Goal: Information Seeking & Learning: Learn about a topic

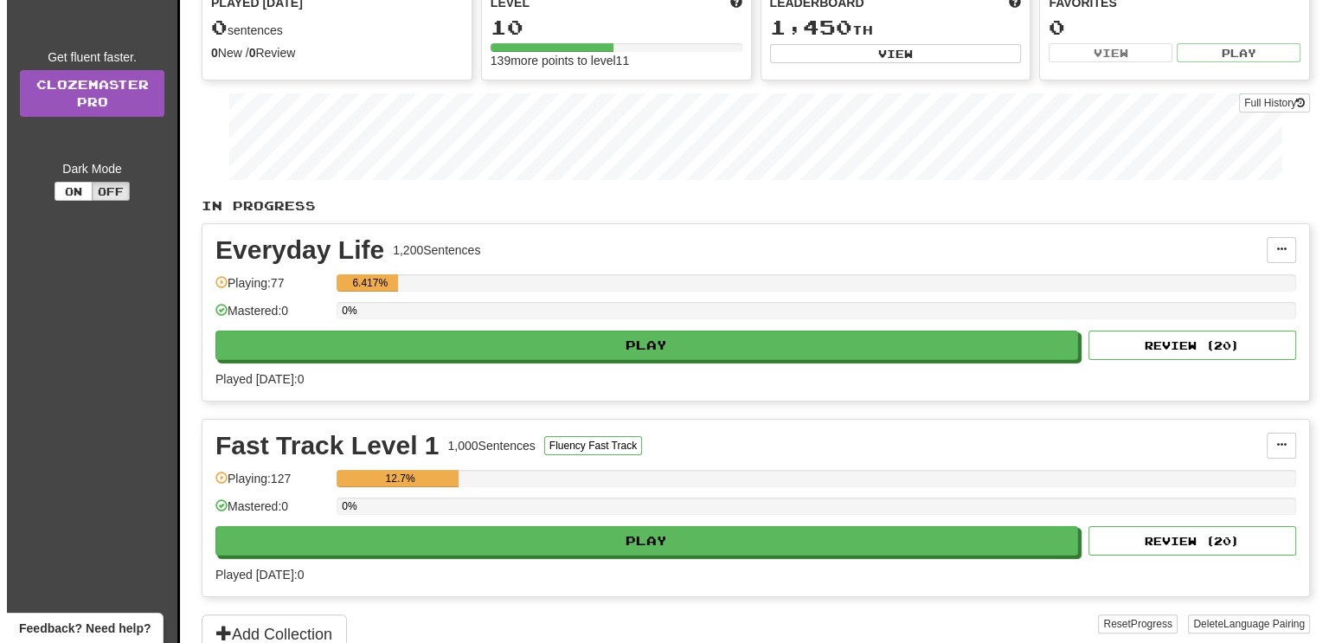
scroll to position [219, 0]
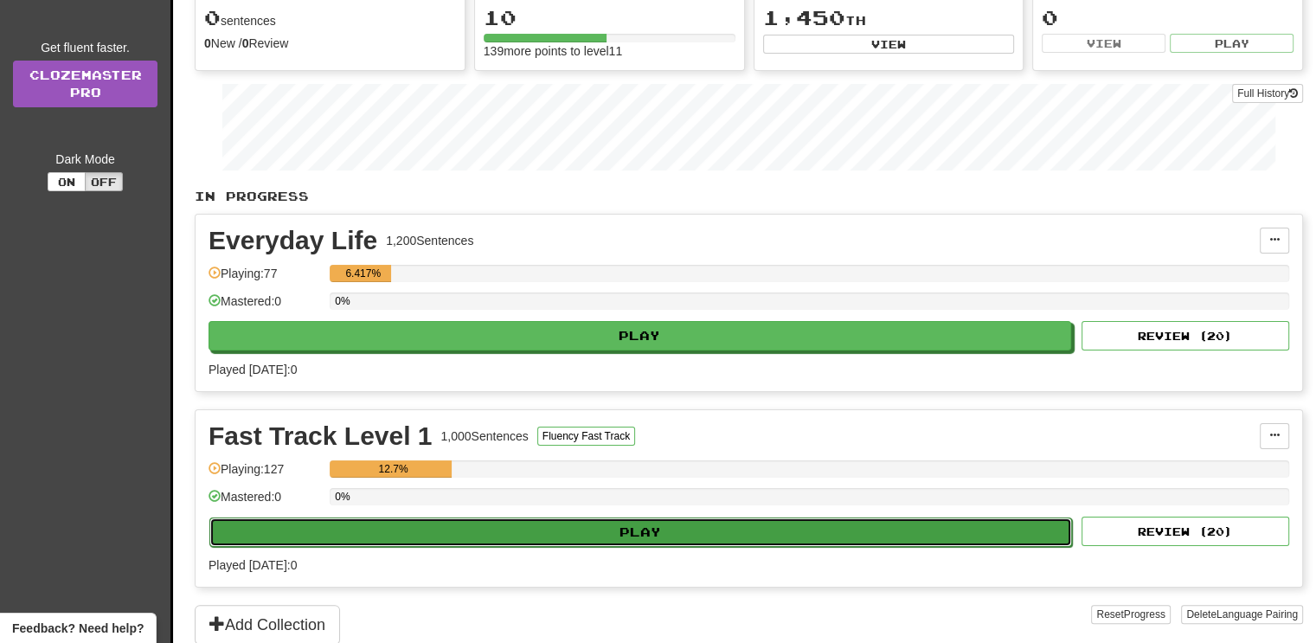
click at [642, 528] on button "Play" at bounding box center [640, 531] width 863 height 29
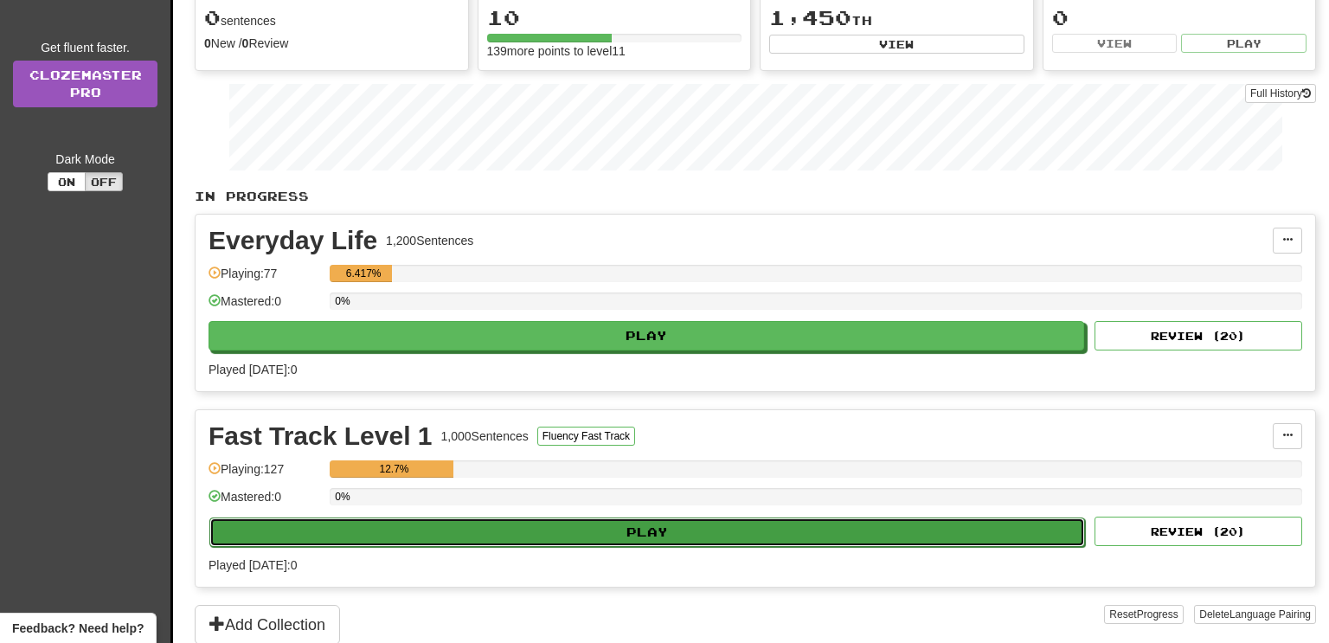
select select "**"
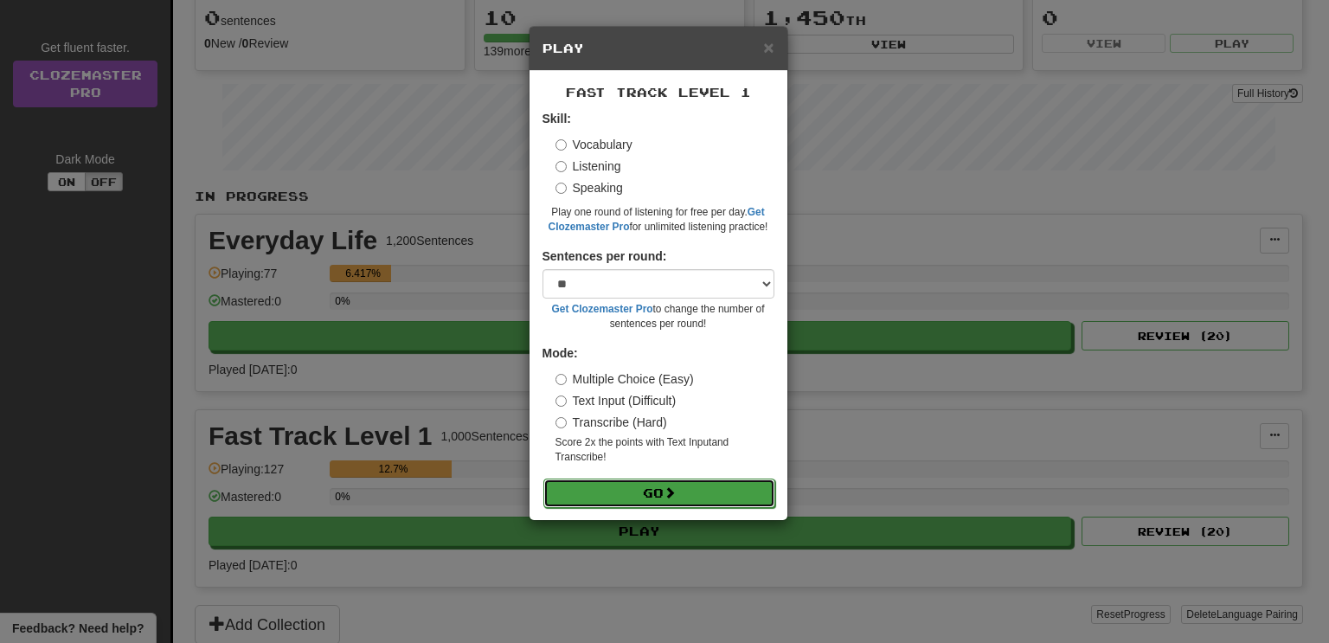
click at [646, 486] on button "Go" at bounding box center [659, 493] width 232 height 29
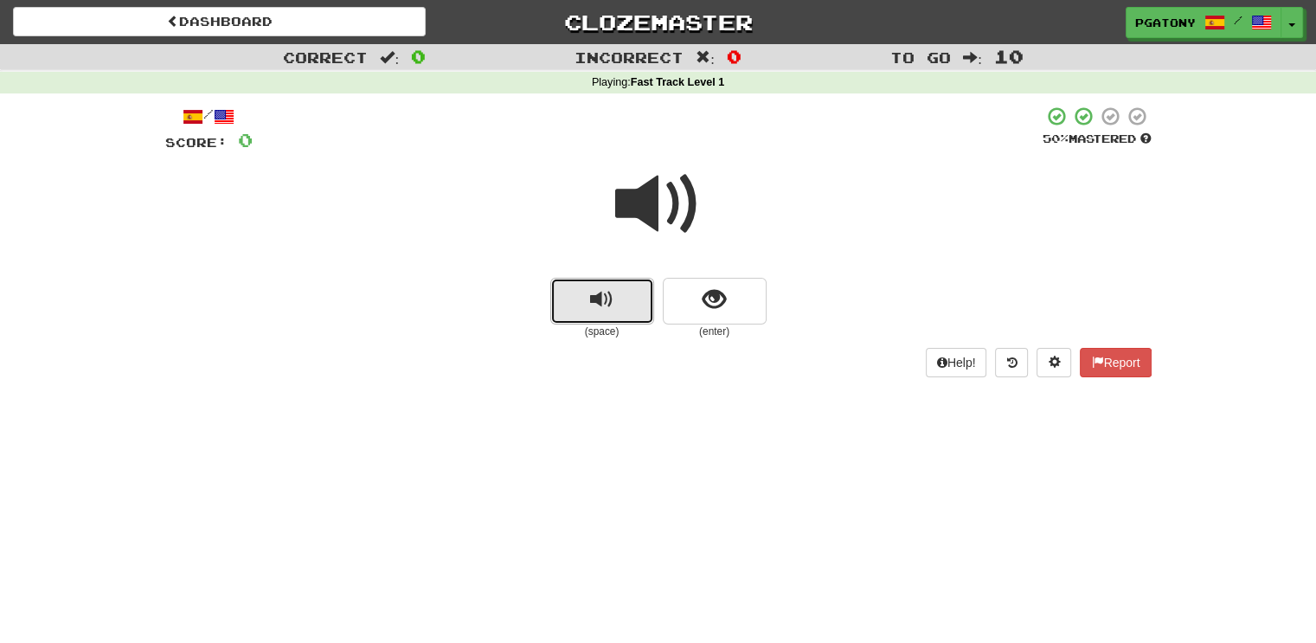
click at [597, 293] on span "replay audio" at bounding box center [601, 299] width 23 height 23
click at [595, 293] on span "replay audio" at bounding box center [601, 299] width 23 height 23
click at [712, 295] on span "show sentence" at bounding box center [714, 299] width 23 height 23
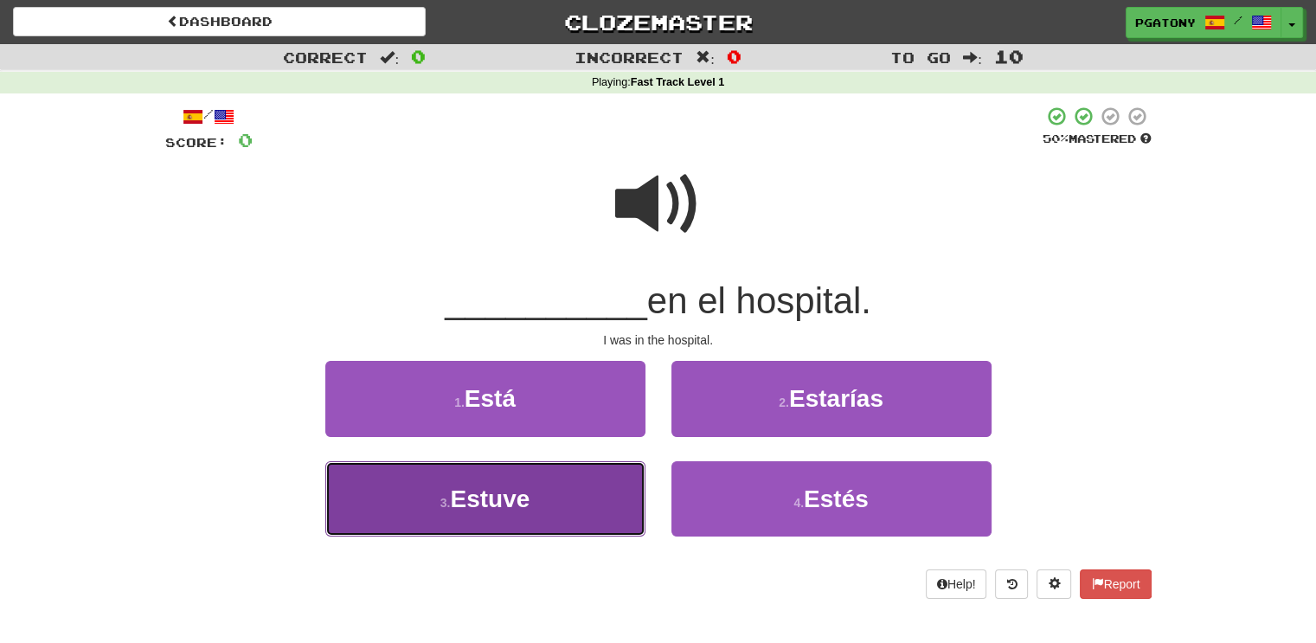
click at [509, 506] on span "Estuve" at bounding box center [490, 498] width 80 height 27
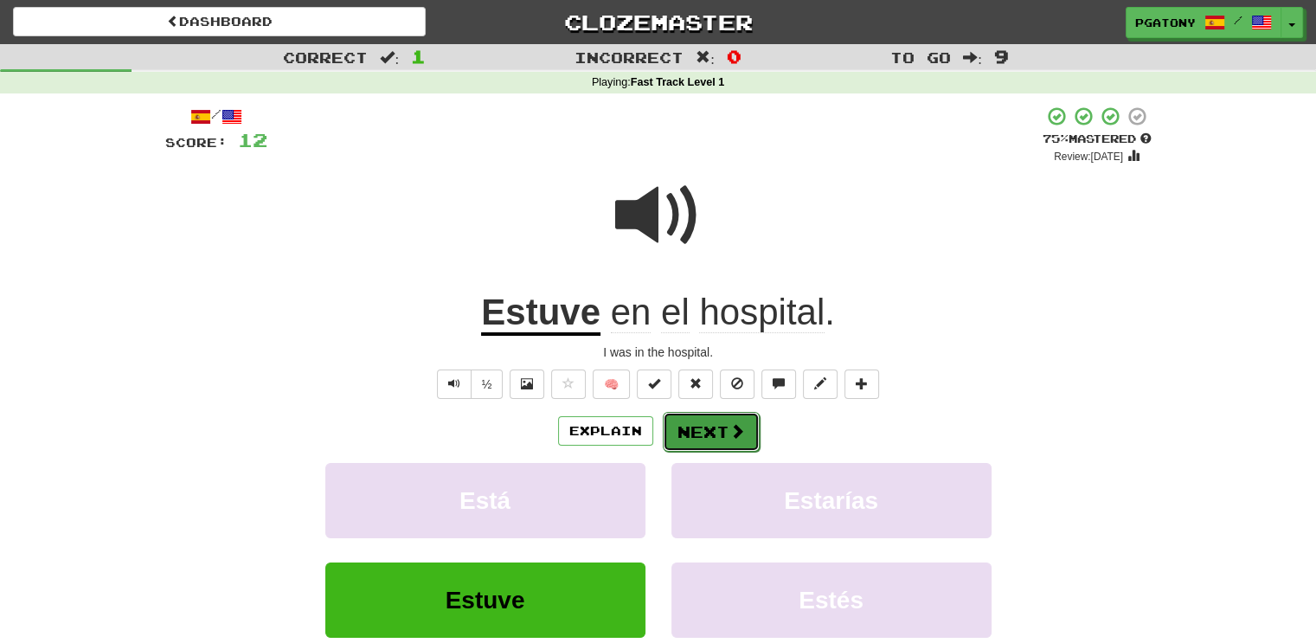
click at [706, 428] on button "Next" at bounding box center [711, 432] width 97 height 40
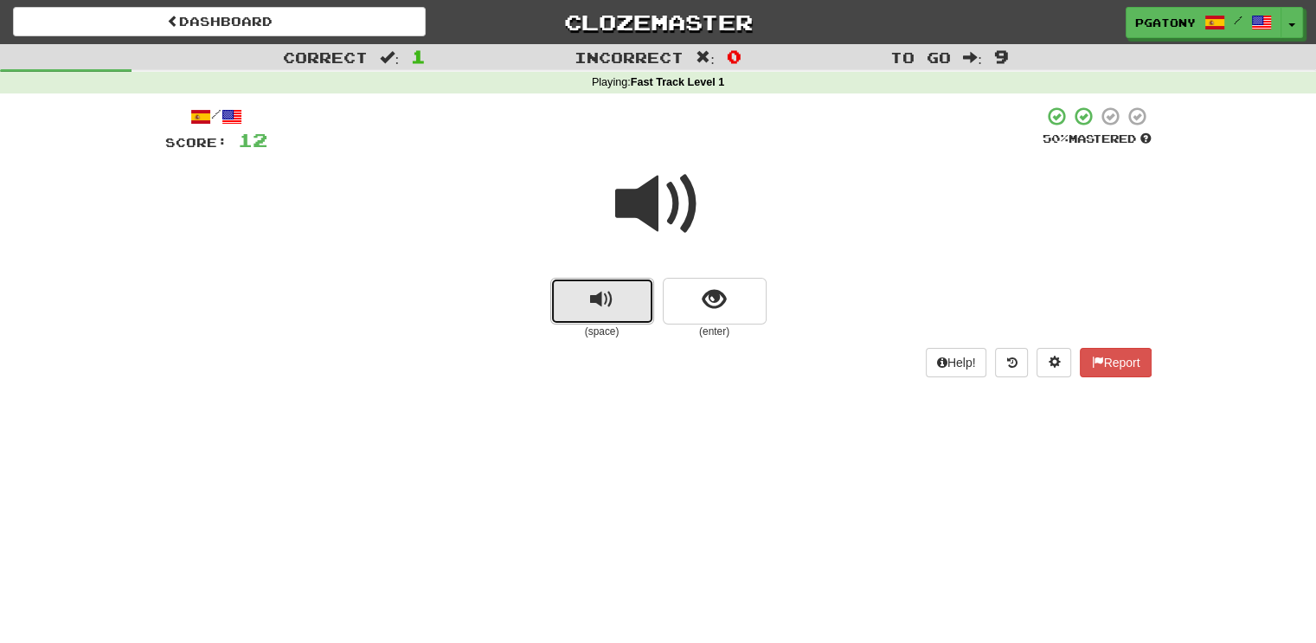
click at [602, 300] on span "replay audio" at bounding box center [601, 299] width 23 height 23
click at [598, 300] on span "replay audio" at bounding box center [601, 299] width 23 height 23
click at [597, 300] on span "replay audio" at bounding box center [601, 299] width 23 height 23
click at [701, 305] on button "show sentence" at bounding box center [715, 301] width 104 height 47
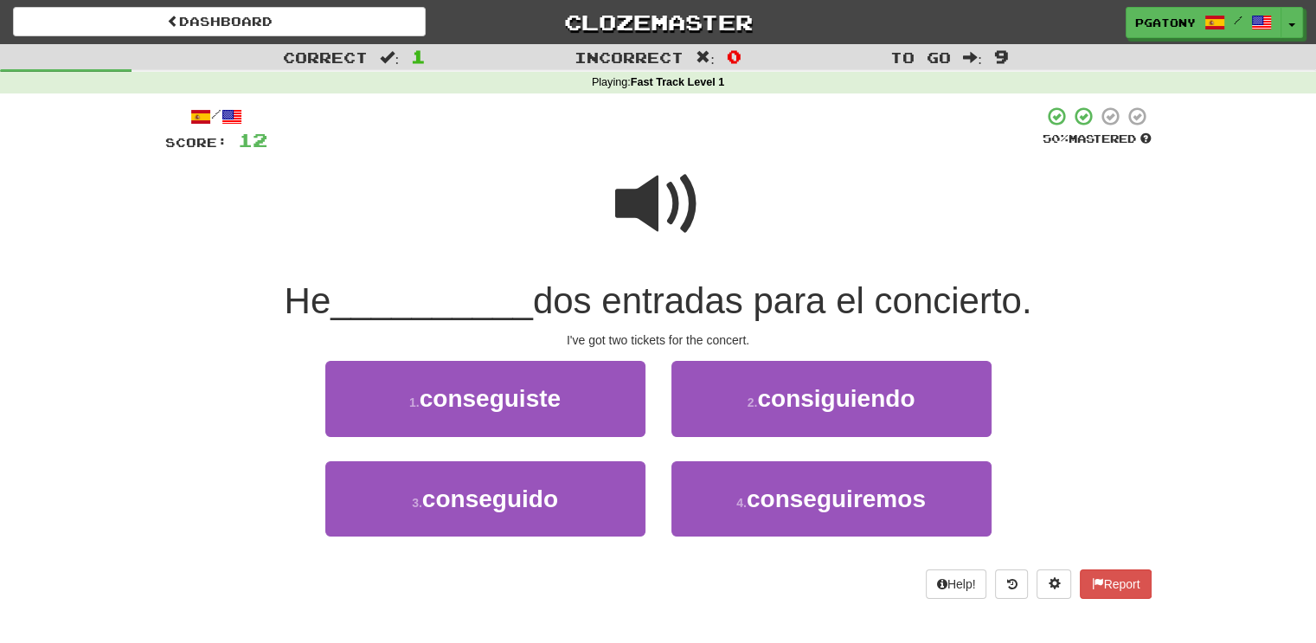
click at [629, 214] on span at bounding box center [658, 204] width 87 height 87
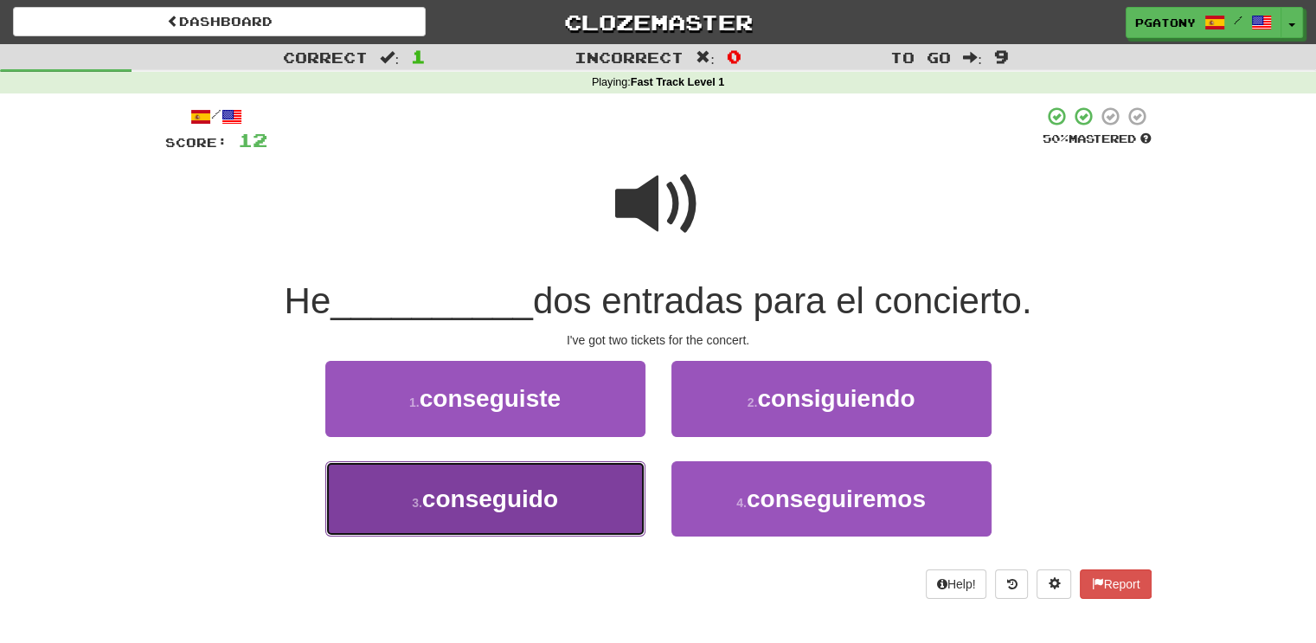
click at [495, 491] on span "conseguido" at bounding box center [490, 498] width 136 height 27
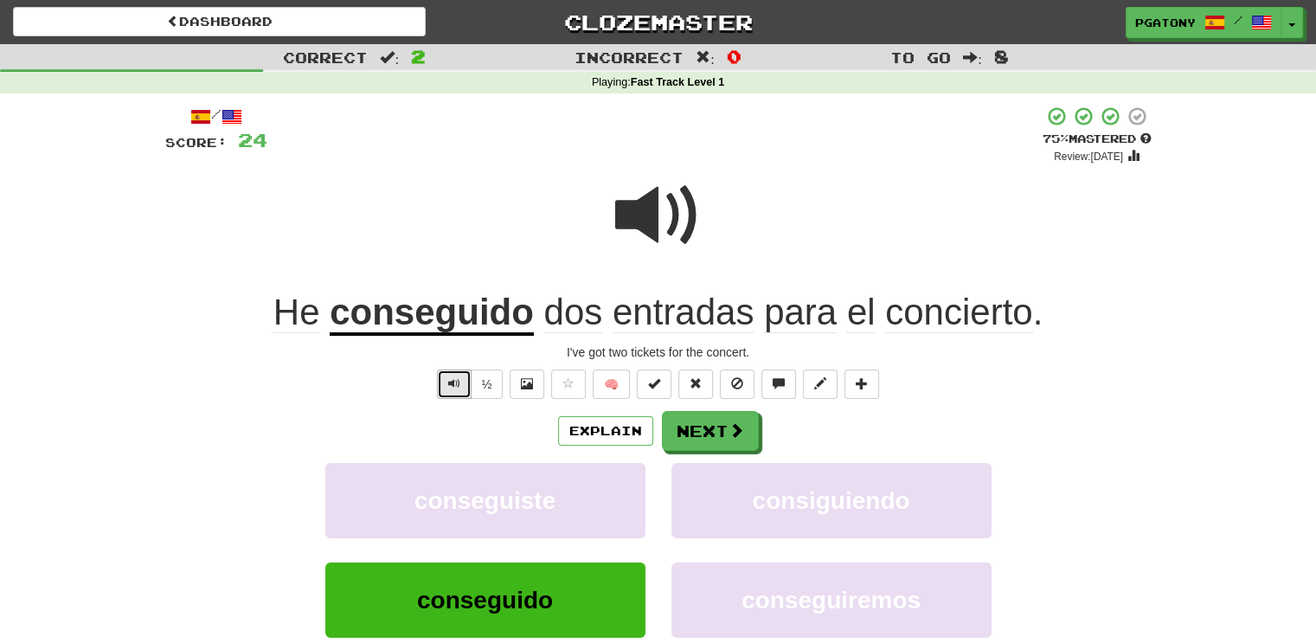
click at [455, 387] on span "Text-to-speech controls" at bounding box center [454, 383] width 12 height 12
click at [702, 429] on button "Next" at bounding box center [711, 432] width 97 height 40
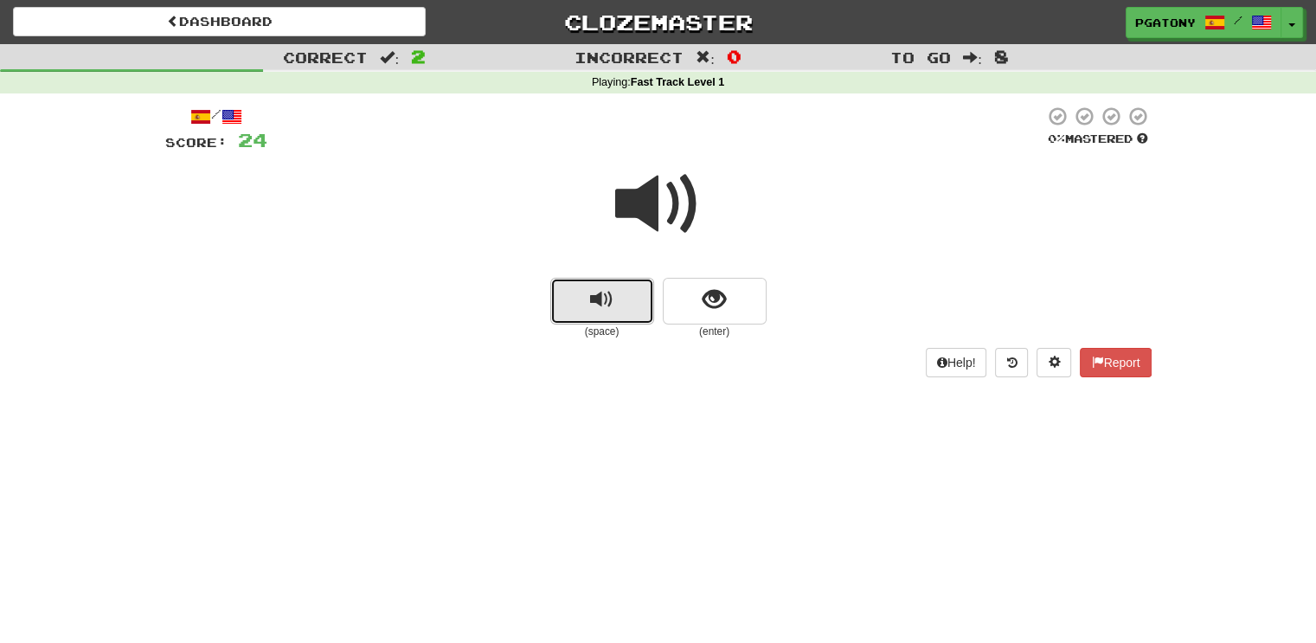
click at [601, 307] on span "replay audio" at bounding box center [601, 299] width 23 height 23
click at [710, 297] on span "show sentence" at bounding box center [714, 299] width 23 height 23
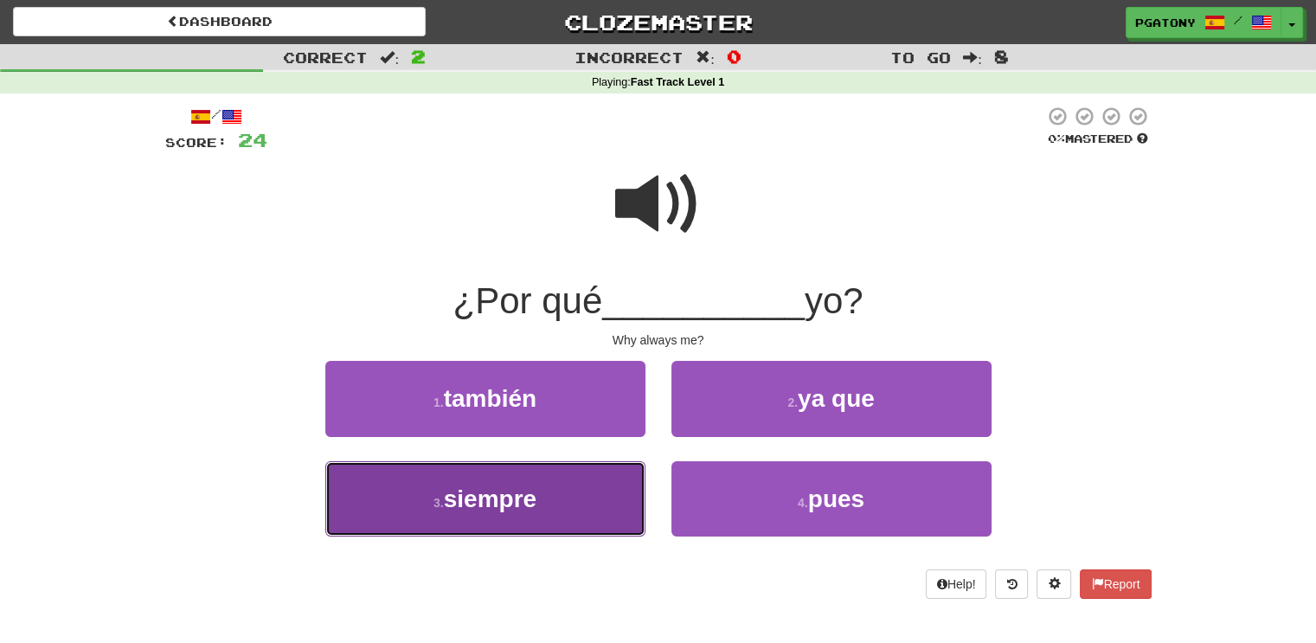
click at [497, 504] on span "siempre" at bounding box center [490, 498] width 93 height 27
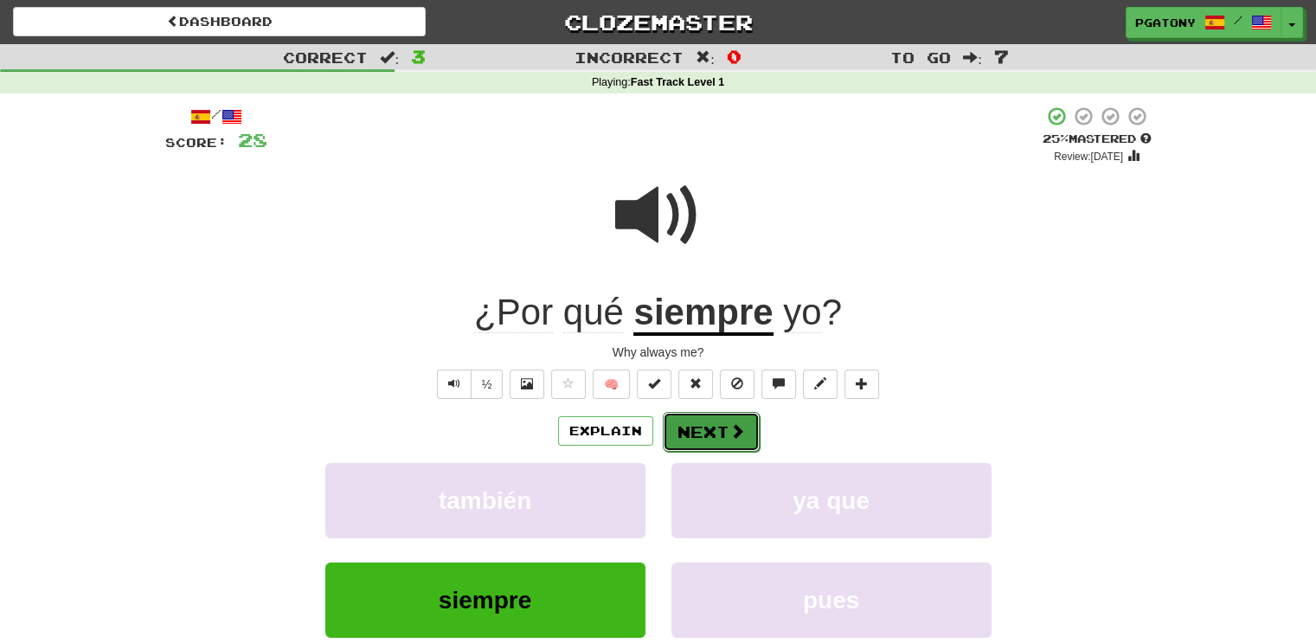
click at [713, 428] on button "Next" at bounding box center [711, 432] width 97 height 40
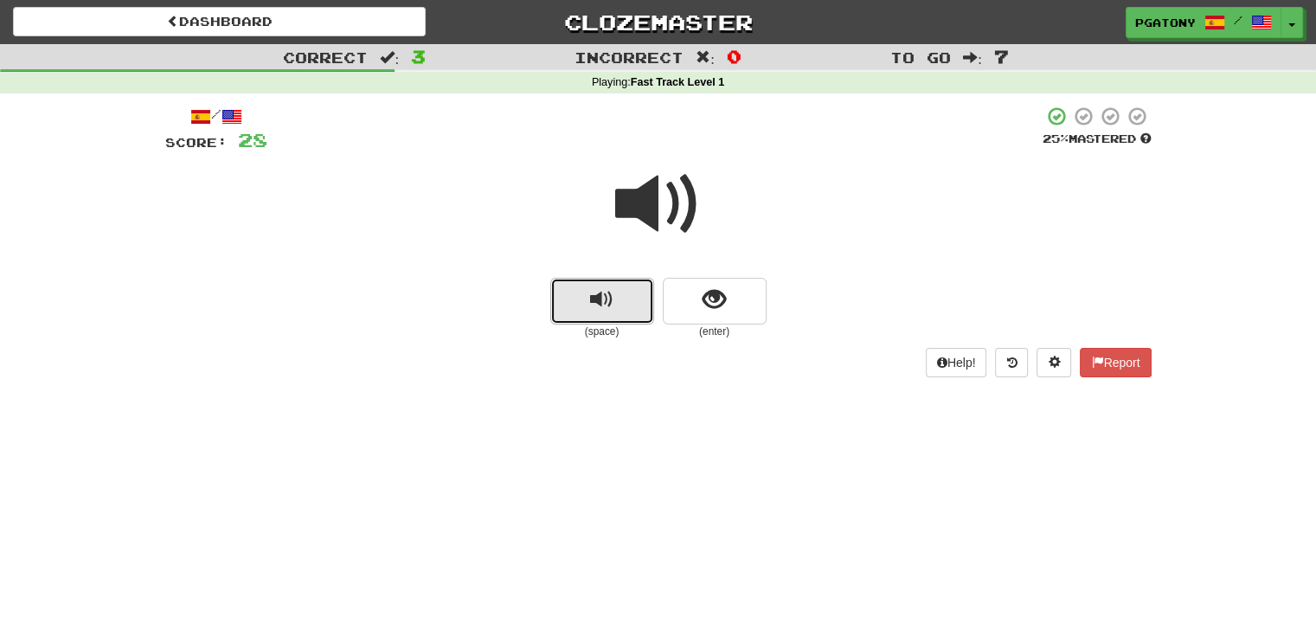
click at [601, 296] on span "replay audio" at bounding box center [601, 299] width 23 height 23
click at [710, 308] on span "show sentence" at bounding box center [714, 299] width 23 height 23
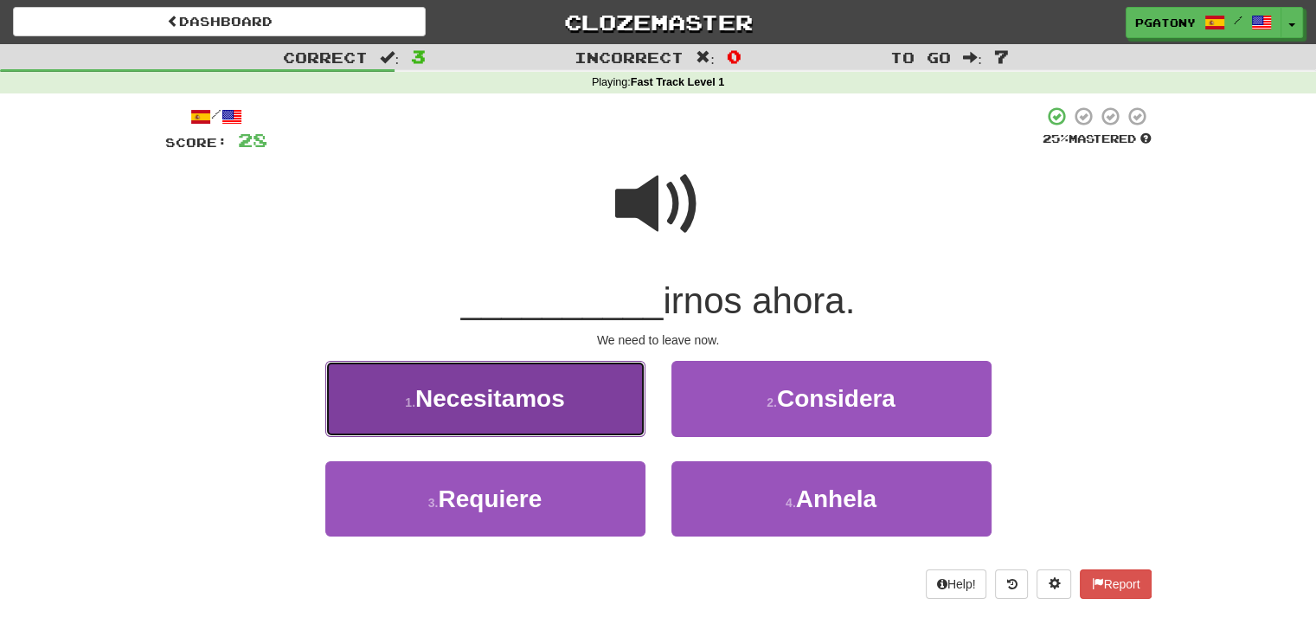
click at [513, 396] on span "Necesitamos" at bounding box center [490, 398] width 150 height 27
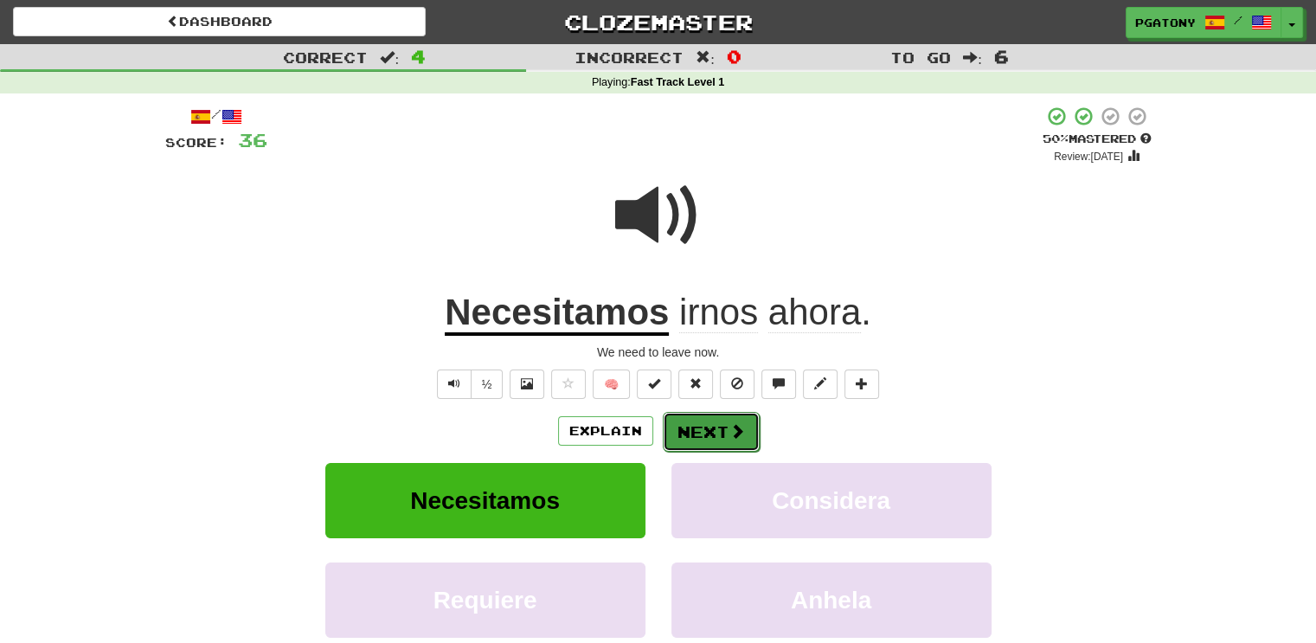
click at [718, 421] on button "Next" at bounding box center [711, 432] width 97 height 40
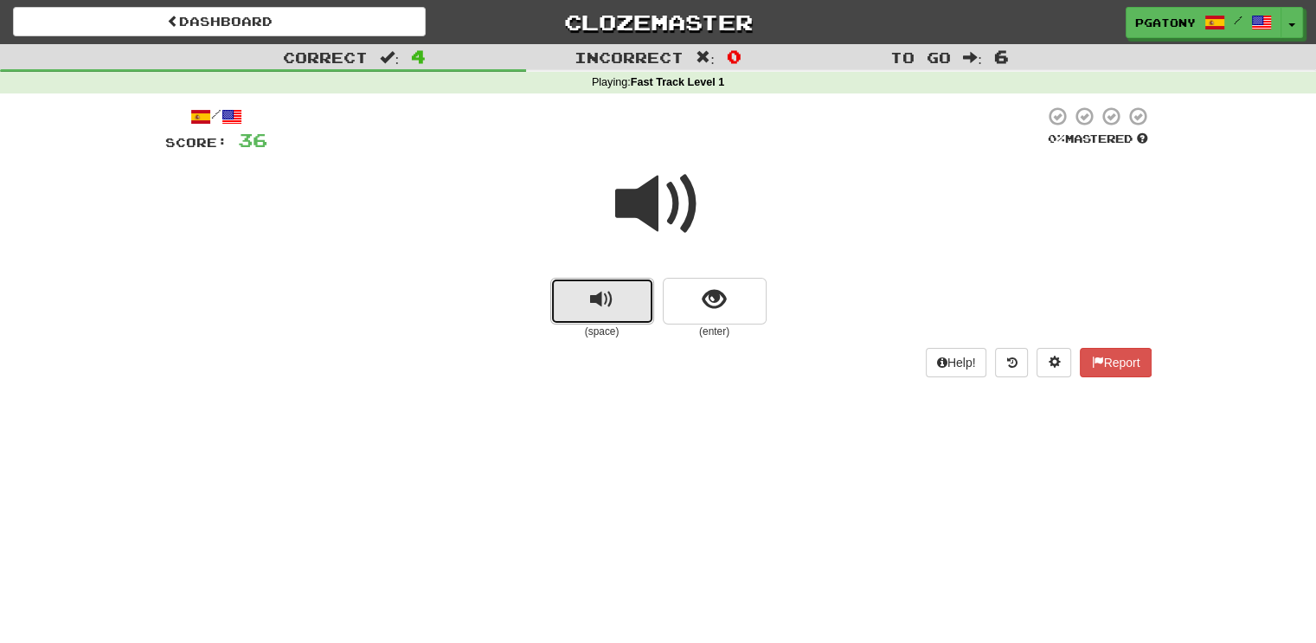
click at [604, 314] on button "replay audio" at bounding box center [602, 301] width 104 height 47
click at [602, 309] on span "replay audio" at bounding box center [601, 299] width 23 height 23
click at [698, 311] on button "show sentence" at bounding box center [715, 301] width 104 height 47
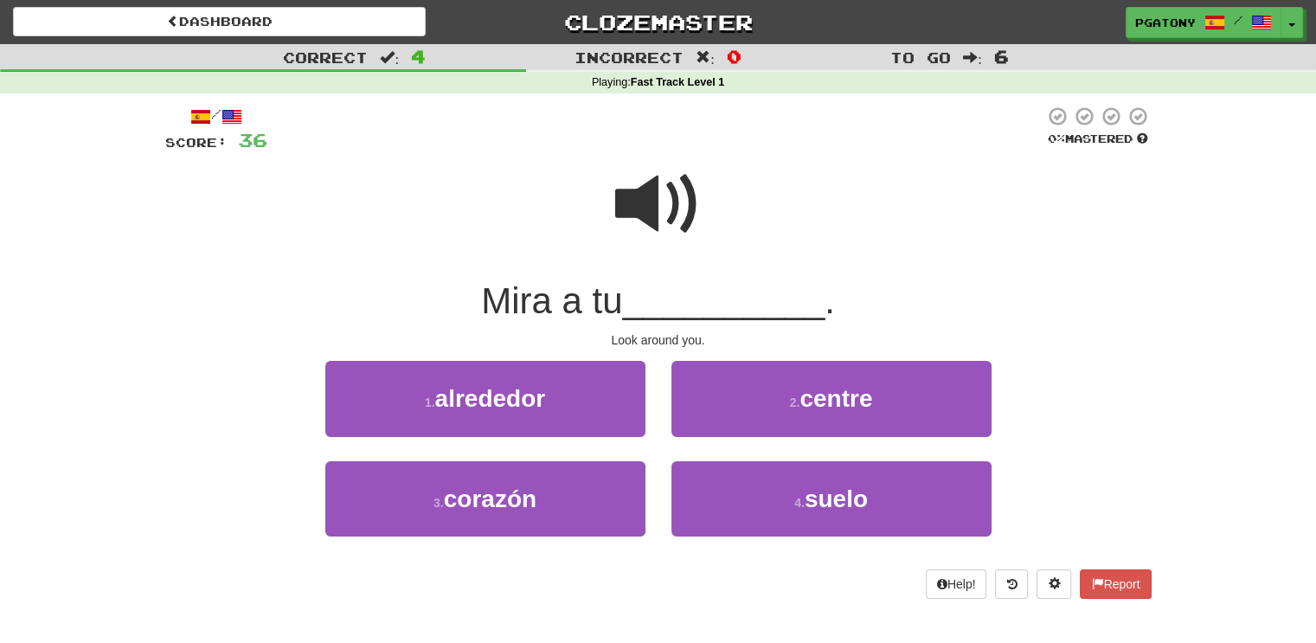
click at [663, 210] on span at bounding box center [658, 204] width 87 height 87
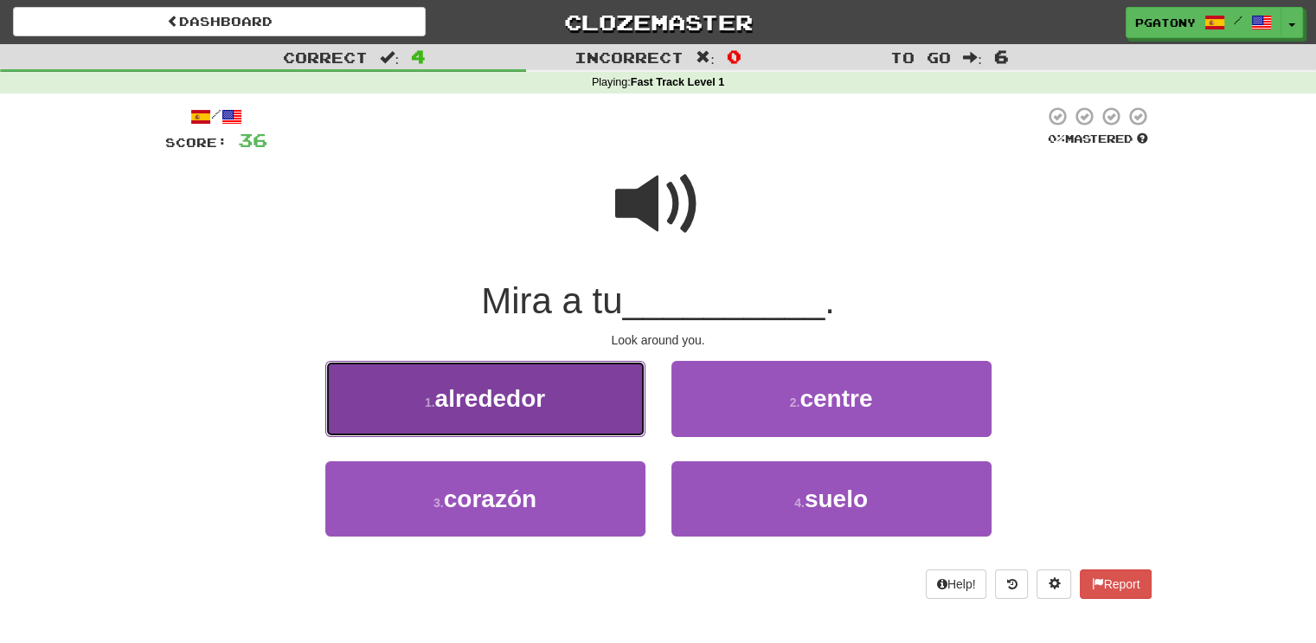
click at [460, 404] on span "alrededor" at bounding box center [490, 398] width 111 height 27
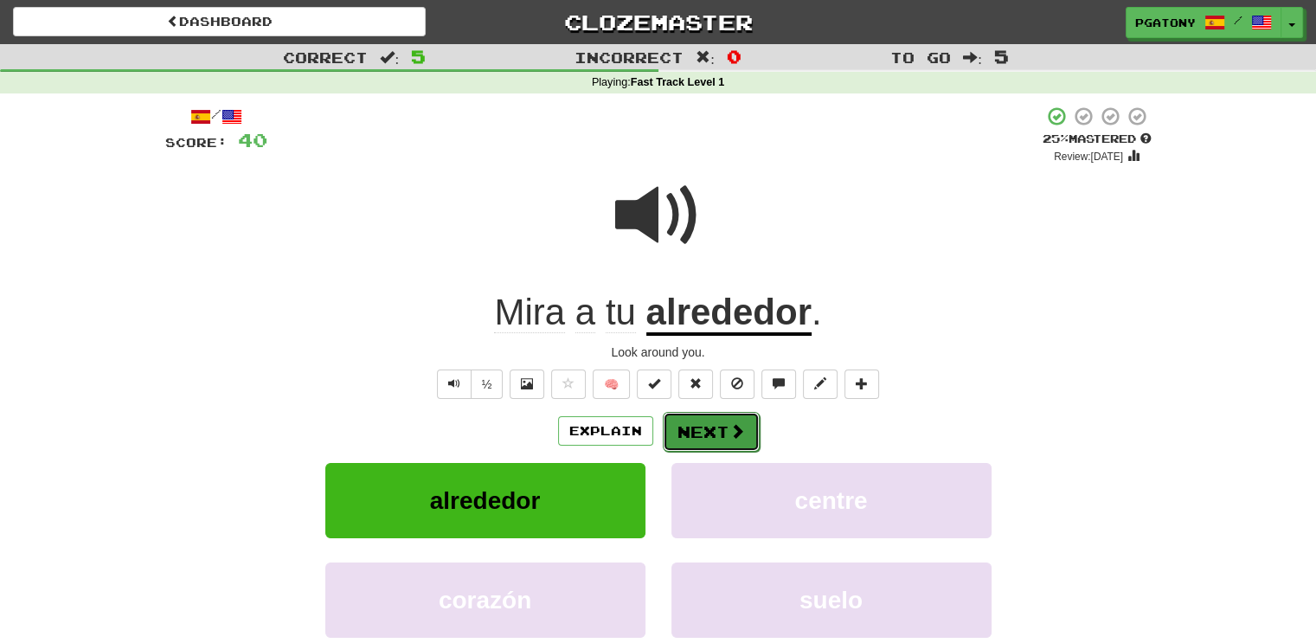
click at [703, 432] on button "Next" at bounding box center [711, 432] width 97 height 40
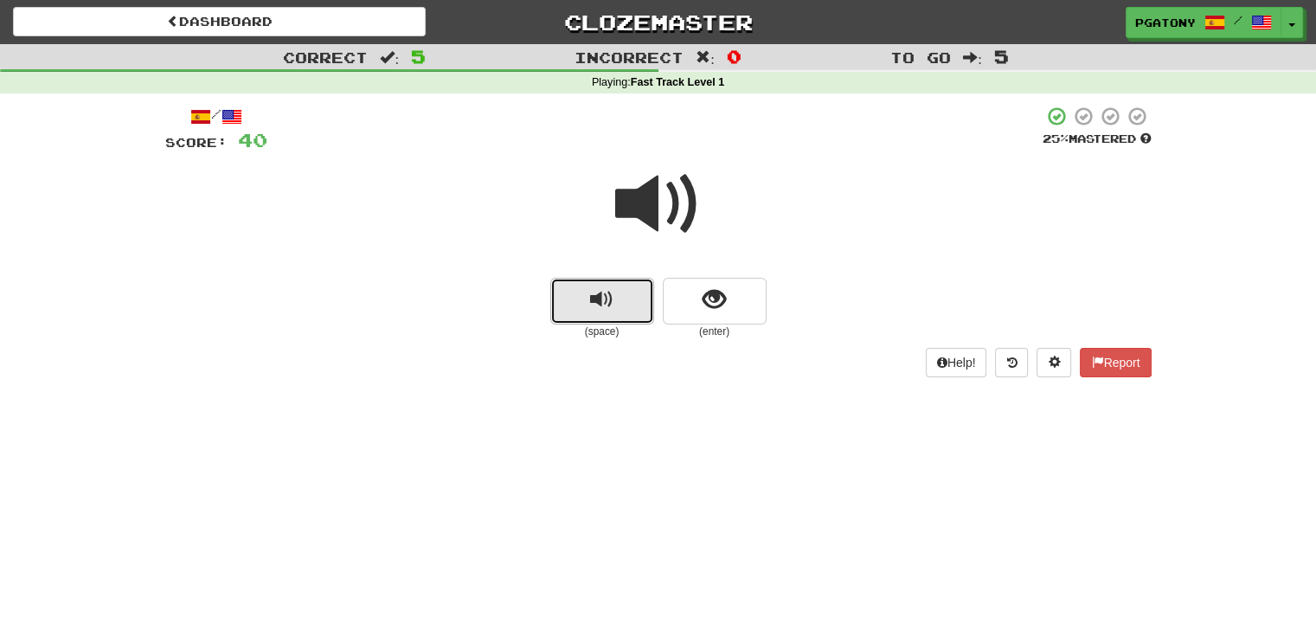
click at [611, 306] on span "replay audio" at bounding box center [601, 299] width 23 height 23
click at [608, 306] on span "replay audio" at bounding box center [601, 299] width 23 height 23
click at [701, 305] on button "show sentence" at bounding box center [715, 301] width 104 height 47
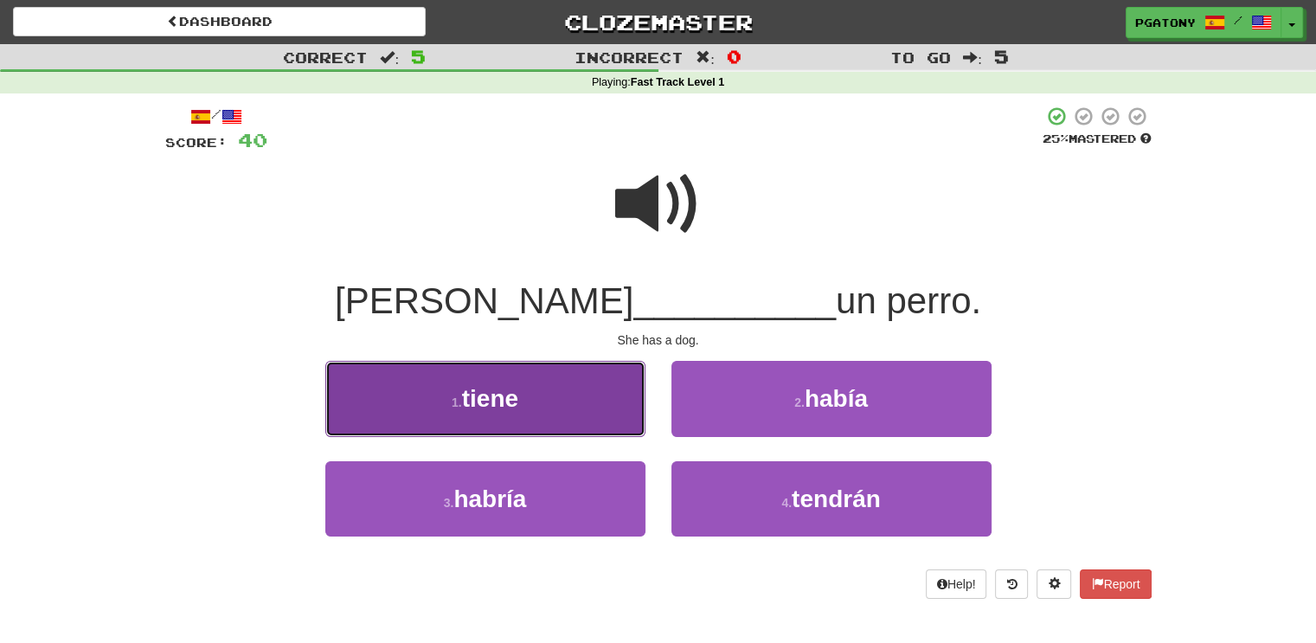
click at [513, 392] on span "tiene" at bounding box center [490, 398] width 56 height 27
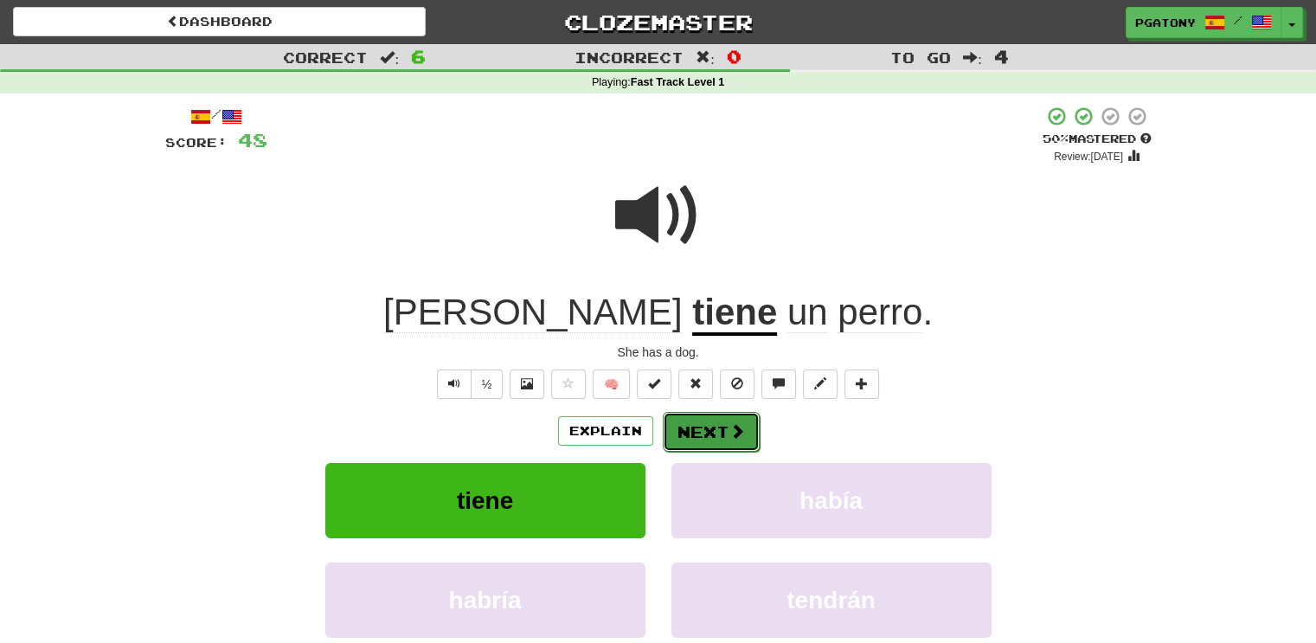
click at [690, 427] on button "Next" at bounding box center [711, 432] width 97 height 40
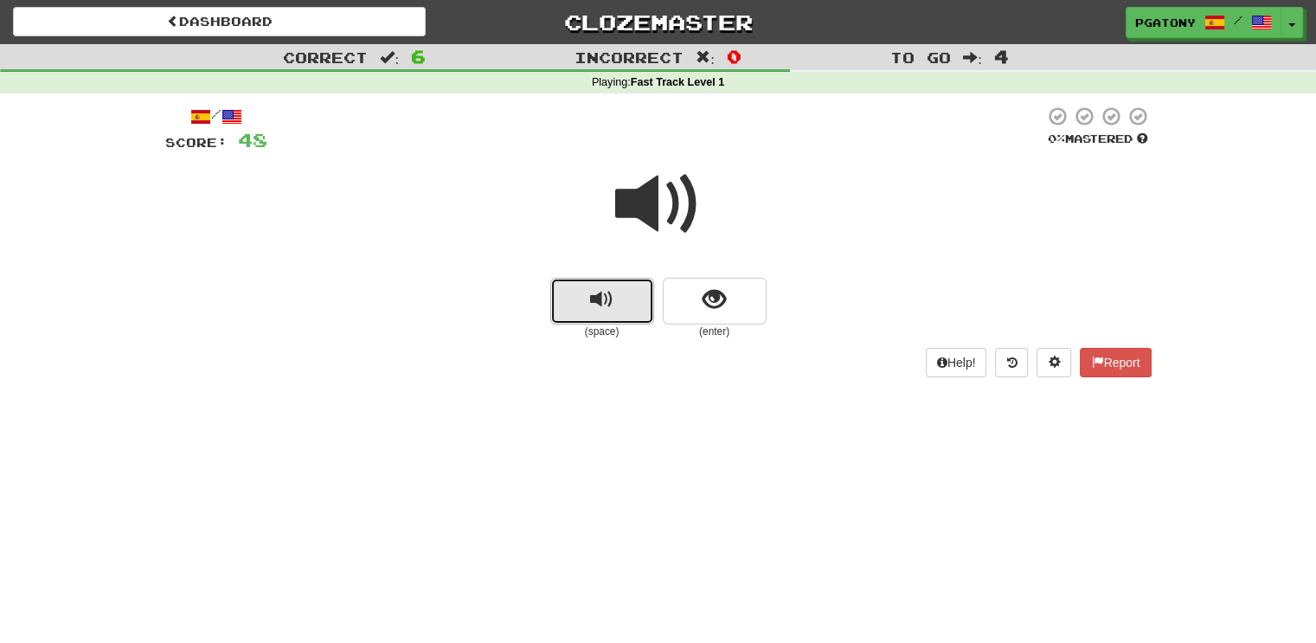
click at [605, 306] on span "replay audio" at bounding box center [601, 299] width 23 height 23
click at [604, 306] on span "replay audio" at bounding box center [601, 299] width 23 height 23
click at [703, 310] on span "show sentence" at bounding box center [714, 299] width 23 height 23
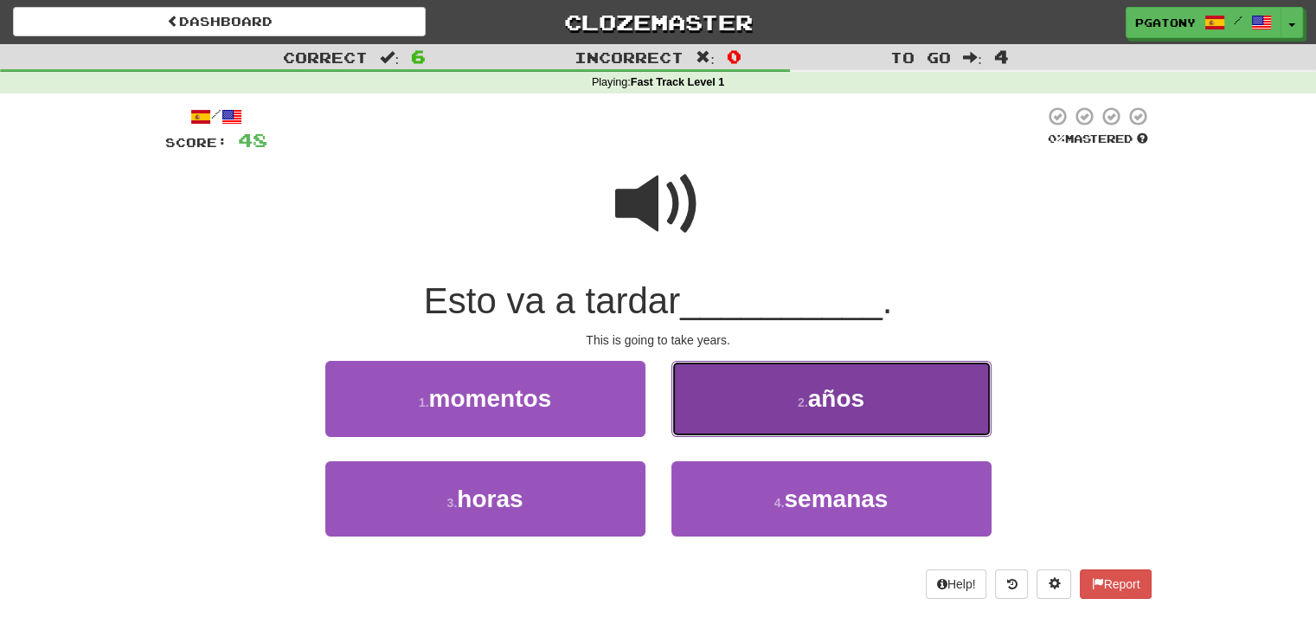
click at [870, 400] on button "2 . años" at bounding box center [831, 398] width 320 height 75
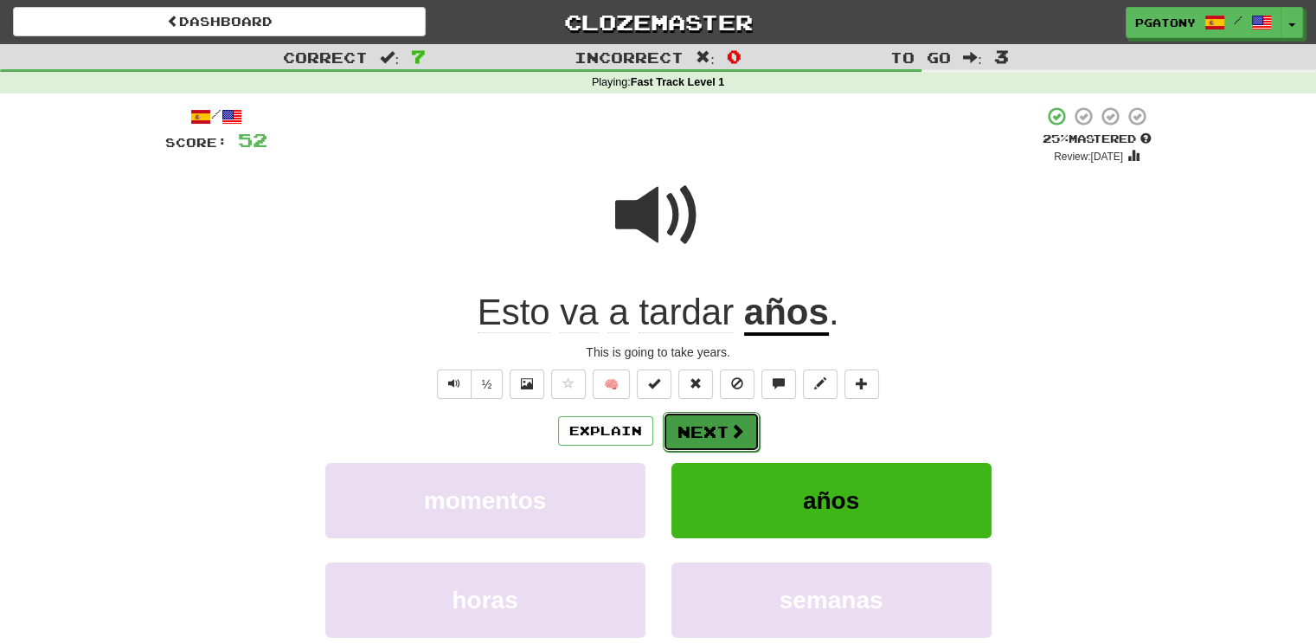
click at [700, 431] on button "Next" at bounding box center [711, 432] width 97 height 40
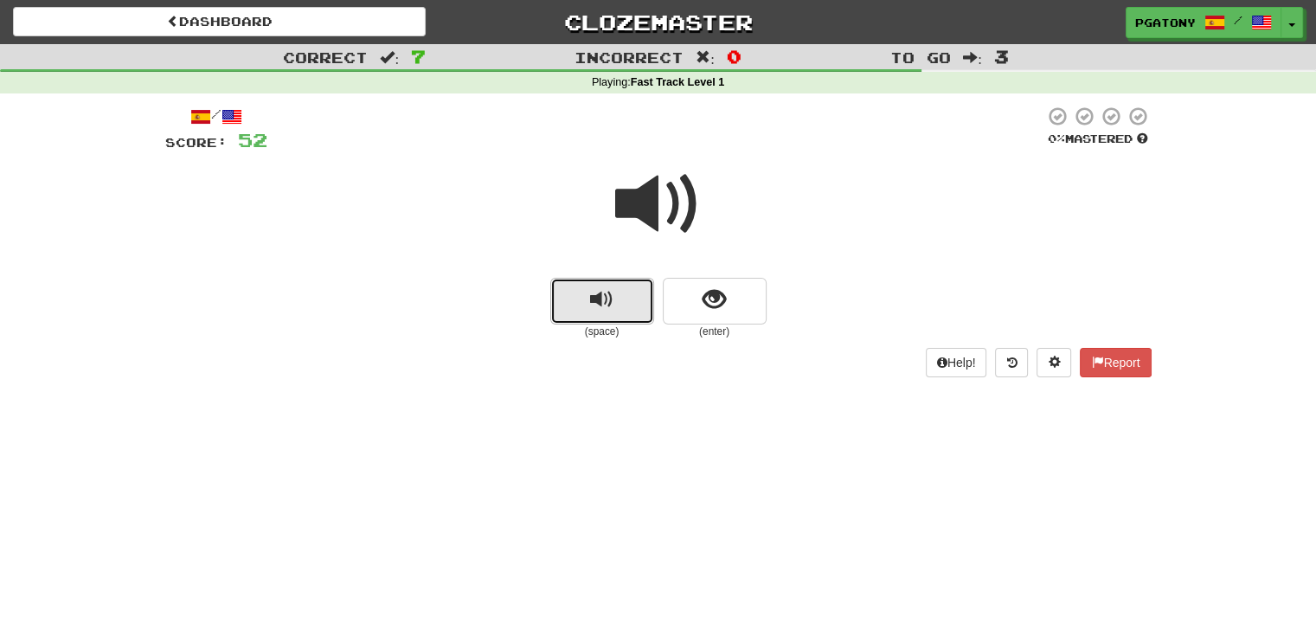
click at [602, 299] on span "replay audio" at bounding box center [601, 299] width 23 height 23
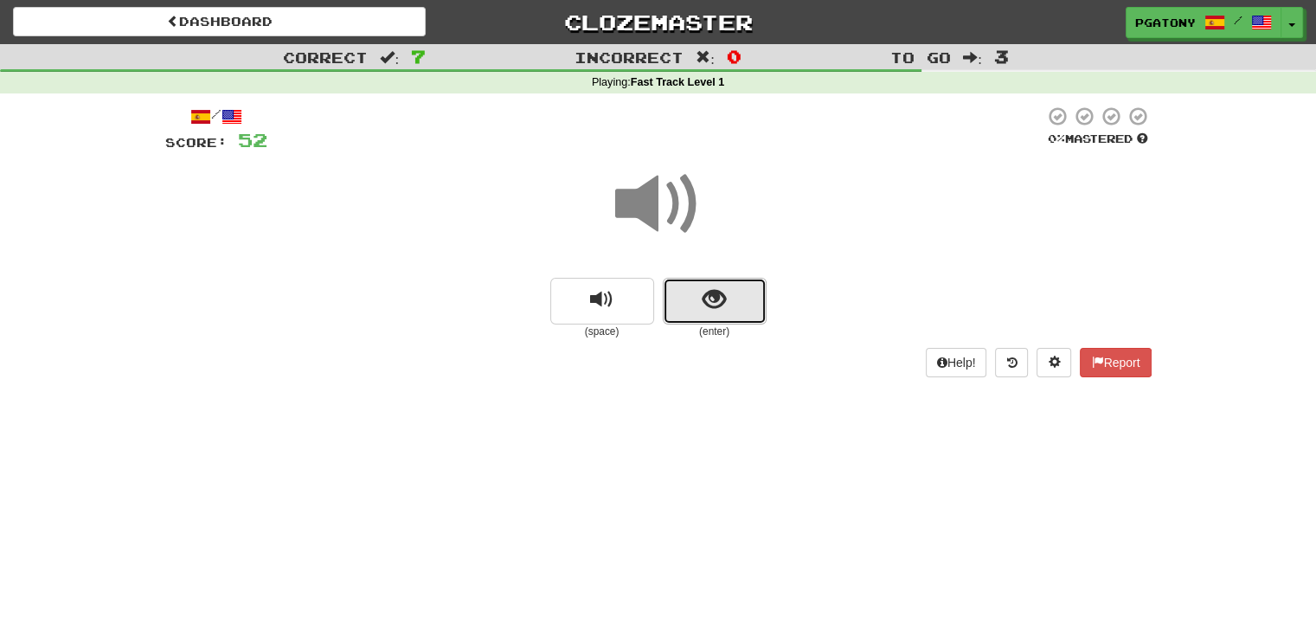
click at [700, 300] on button "show sentence" at bounding box center [715, 301] width 104 height 47
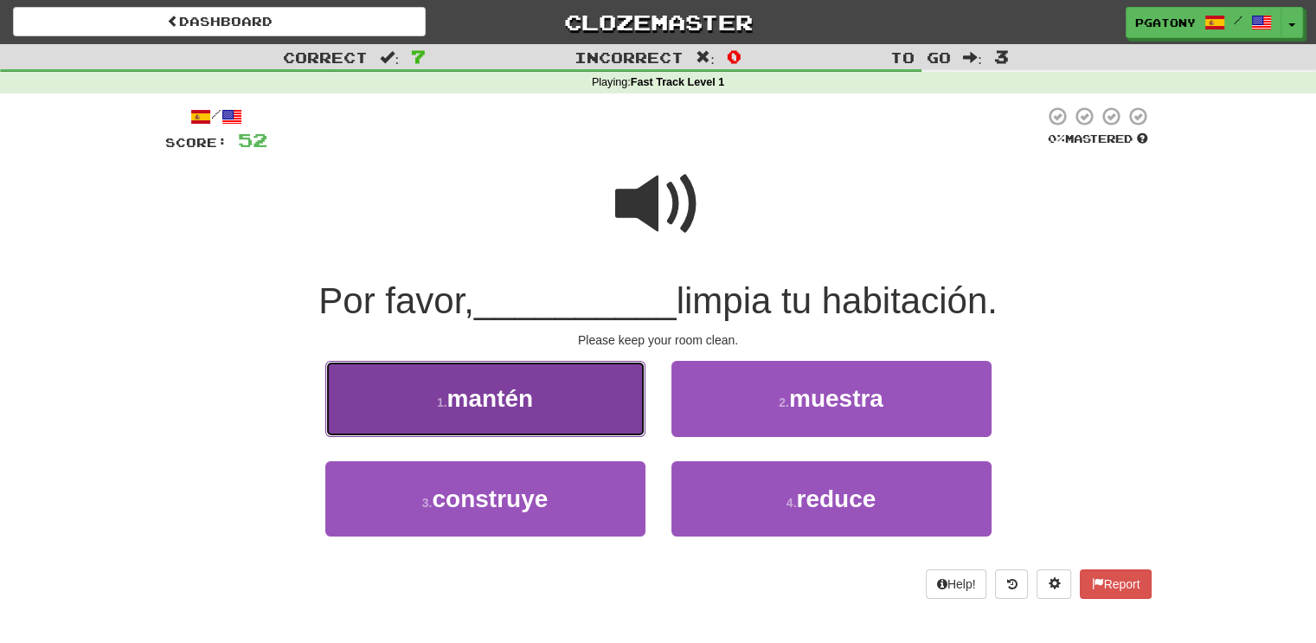
click at [508, 395] on span "mantén" at bounding box center [490, 398] width 87 height 27
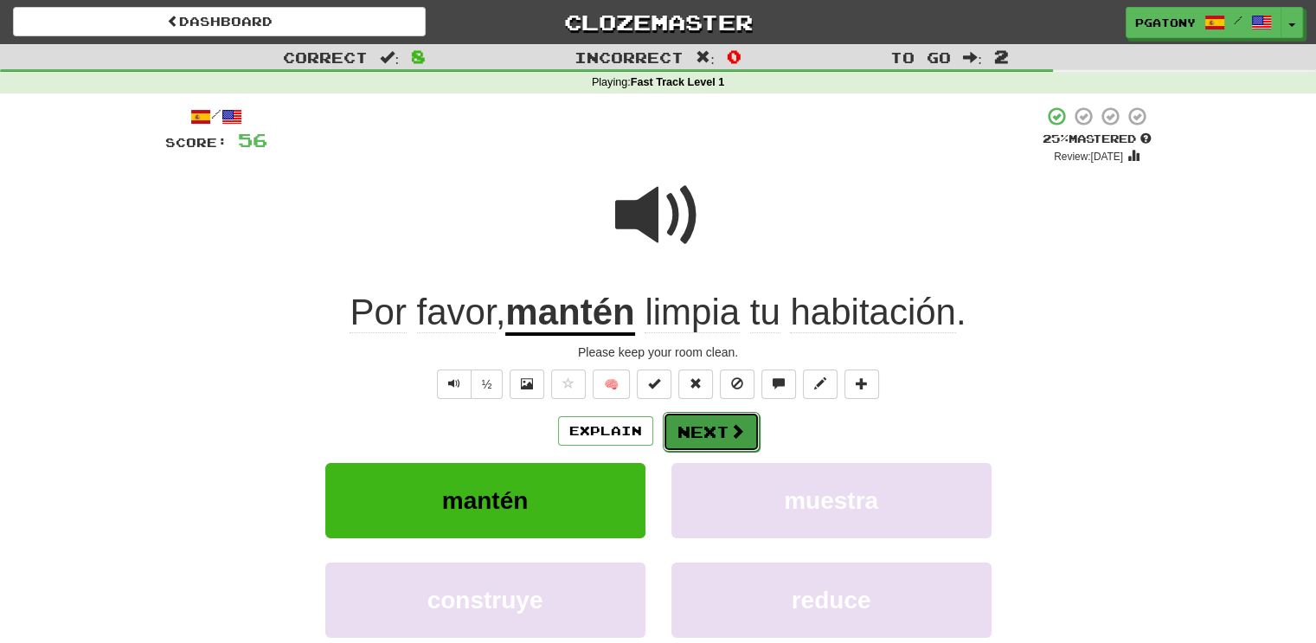
click at [716, 427] on button "Next" at bounding box center [711, 432] width 97 height 40
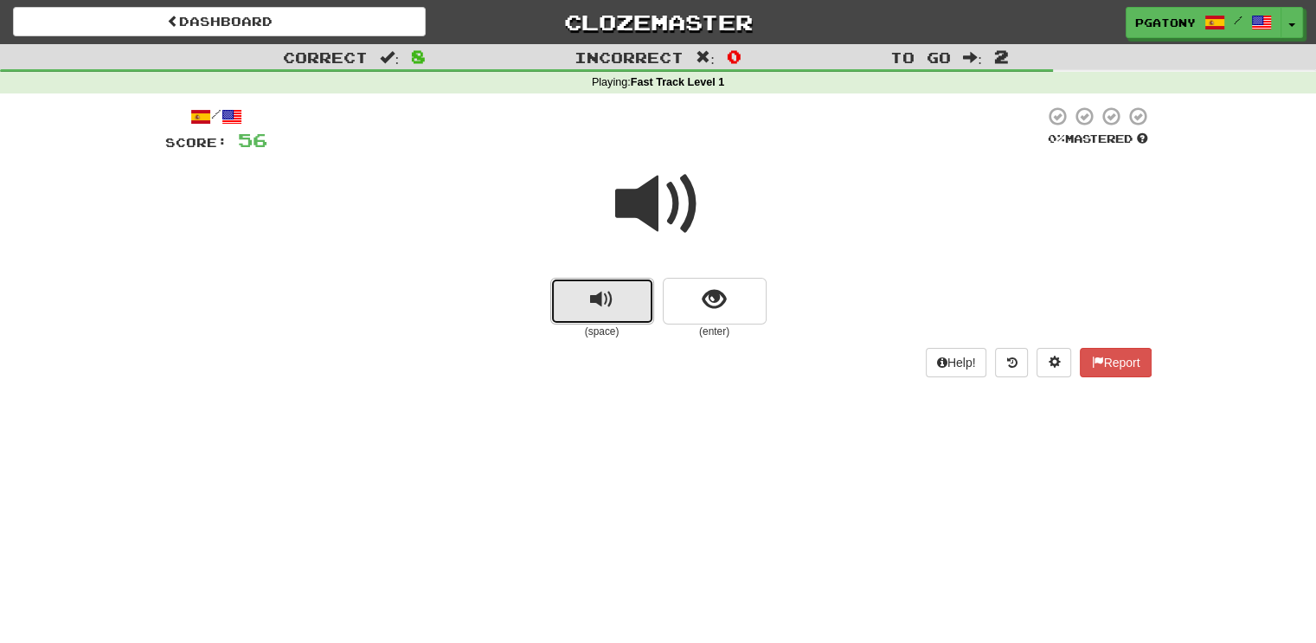
click at [602, 311] on span "replay audio" at bounding box center [601, 299] width 23 height 23
click at [599, 303] on span "replay audio" at bounding box center [601, 299] width 23 height 23
click at [718, 299] on span "show sentence" at bounding box center [714, 299] width 23 height 23
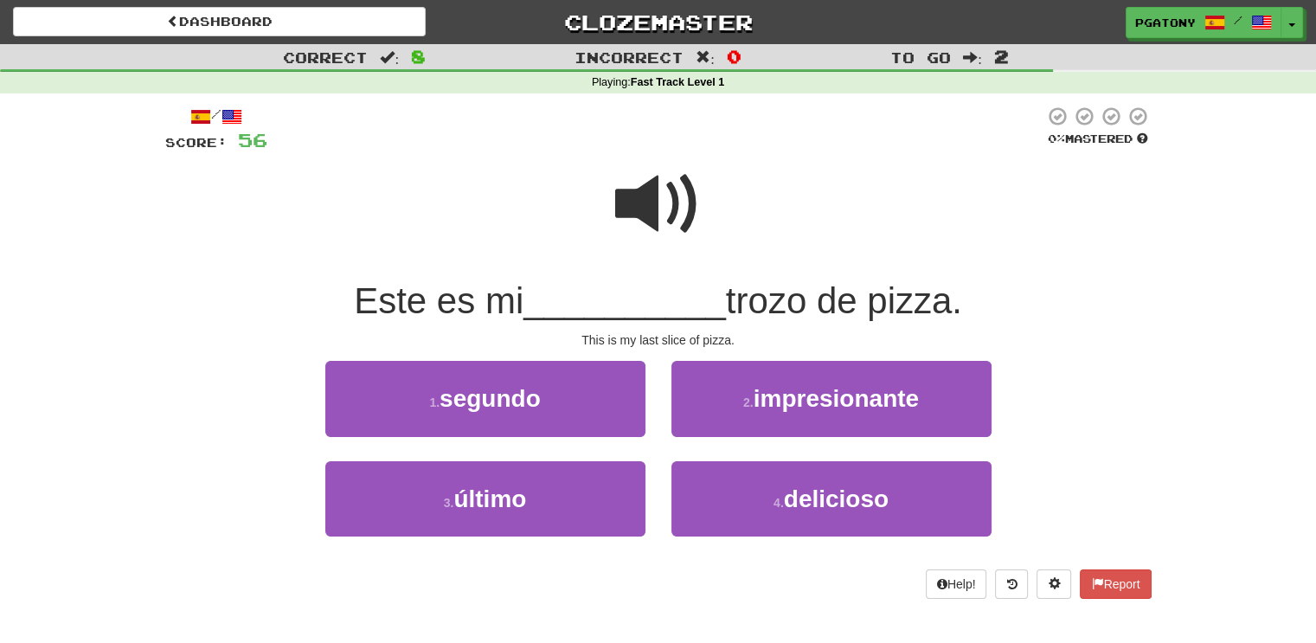
click at [648, 206] on span at bounding box center [658, 204] width 87 height 87
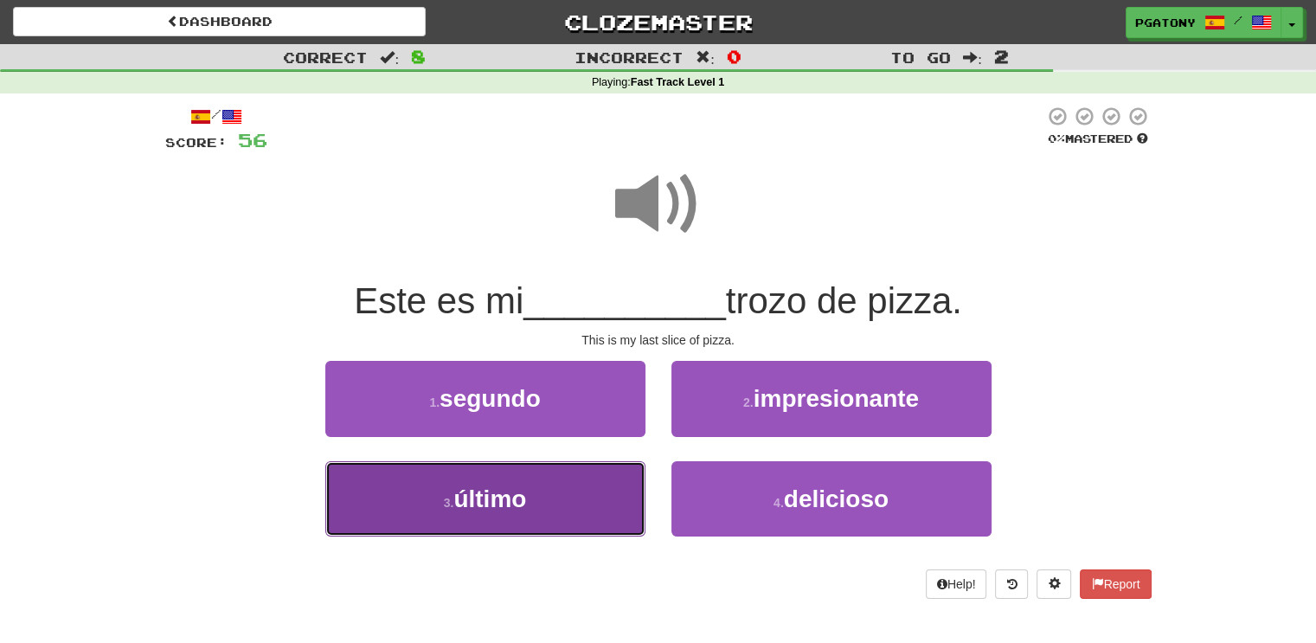
click at [495, 503] on span "último" at bounding box center [489, 498] width 73 height 27
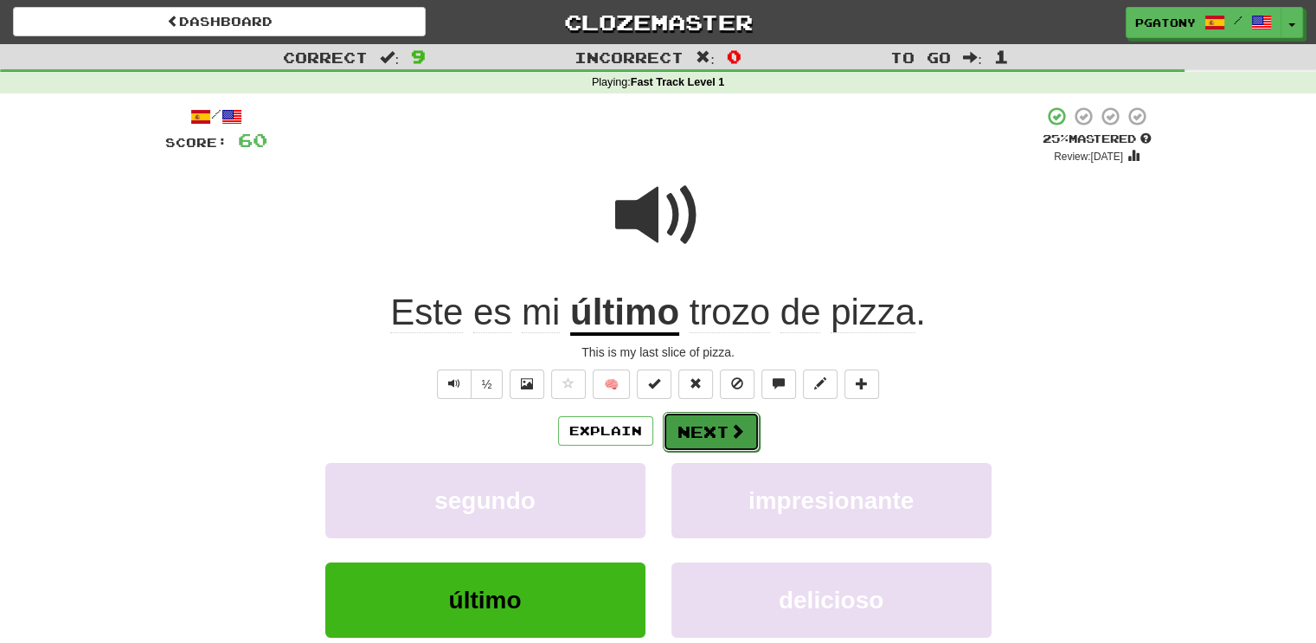
click at [704, 424] on button "Next" at bounding box center [711, 432] width 97 height 40
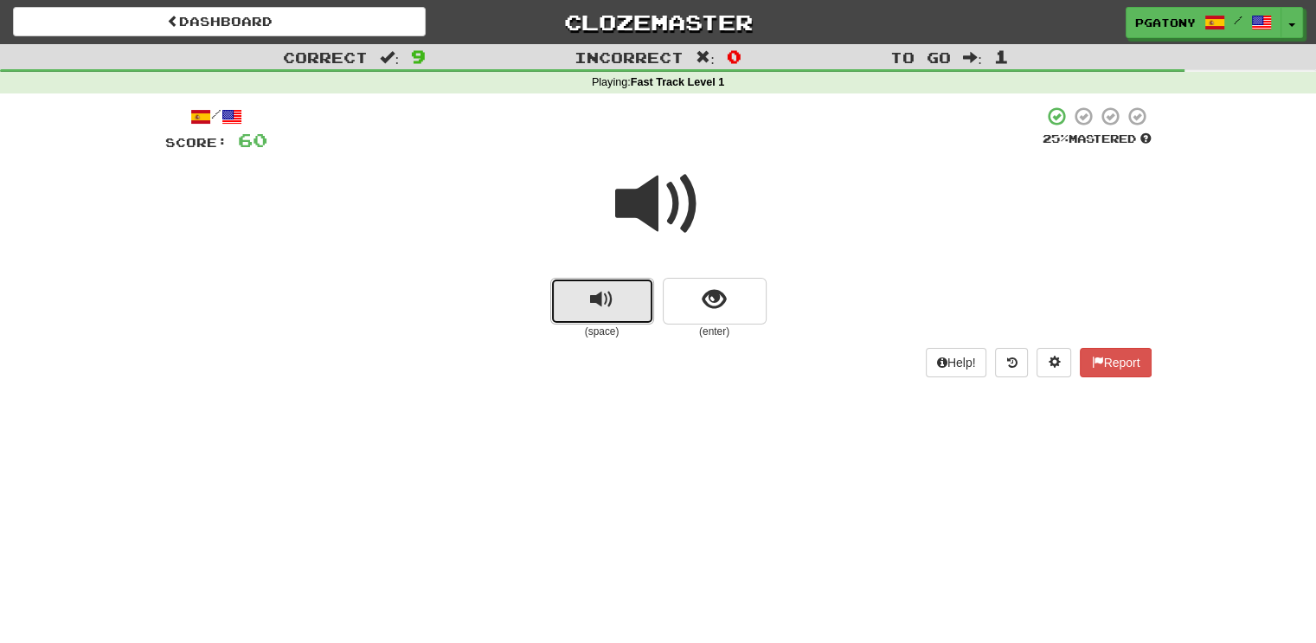
click at [602, 308] on span "replay audio" at bounding box center [601, 299] width 23 height 23
click at [714, 307] on span "show sentence" at bounding box center [714, 299] width 23 height 23
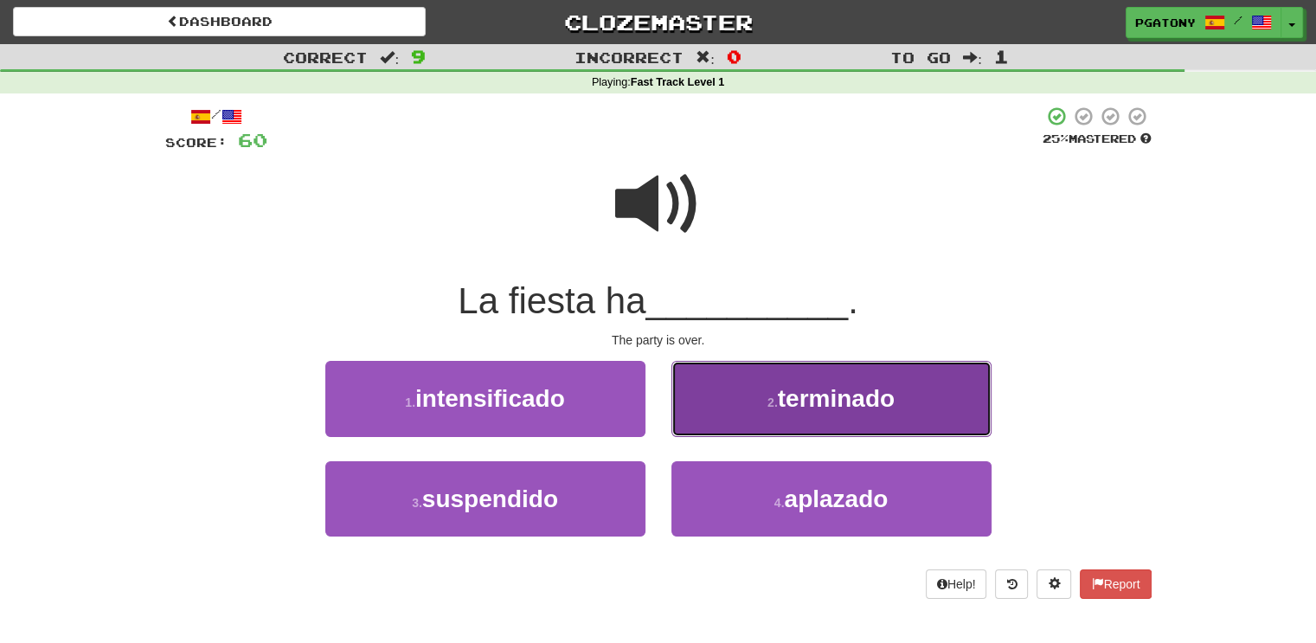
click at [839, 405] on span "terminado" at bounding box center [836, 398] width 117 height 27
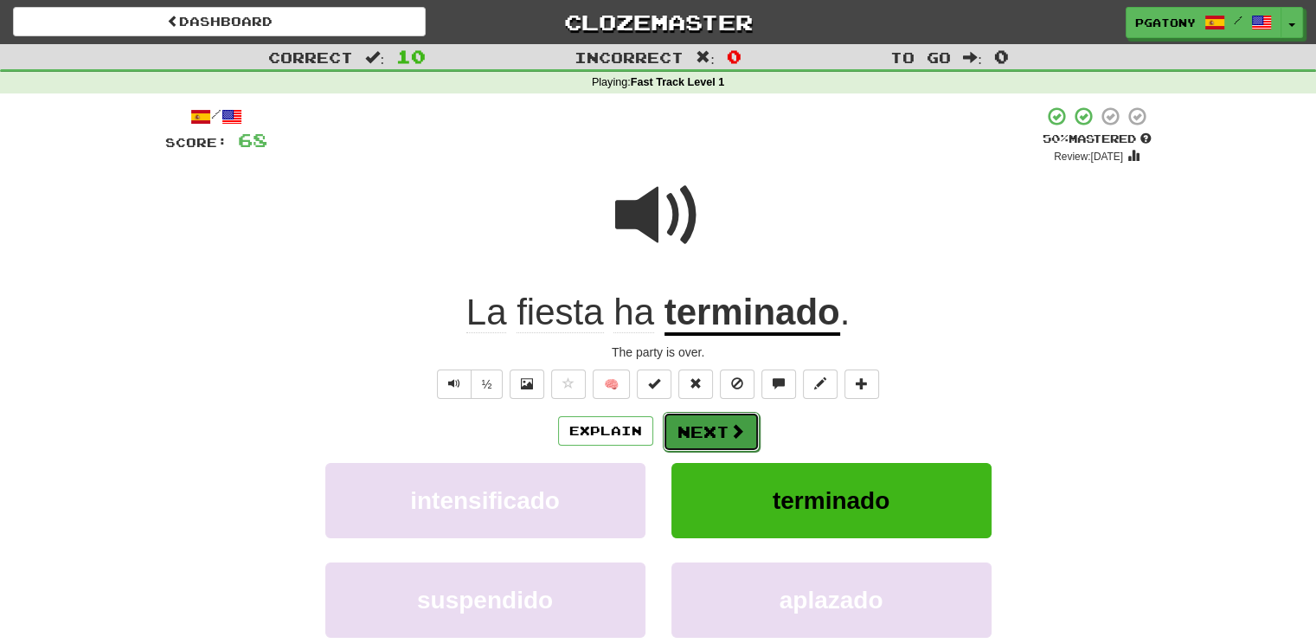
click at [706, 425] on button "Next" at bounding box center [711, 432] width 97 height 40
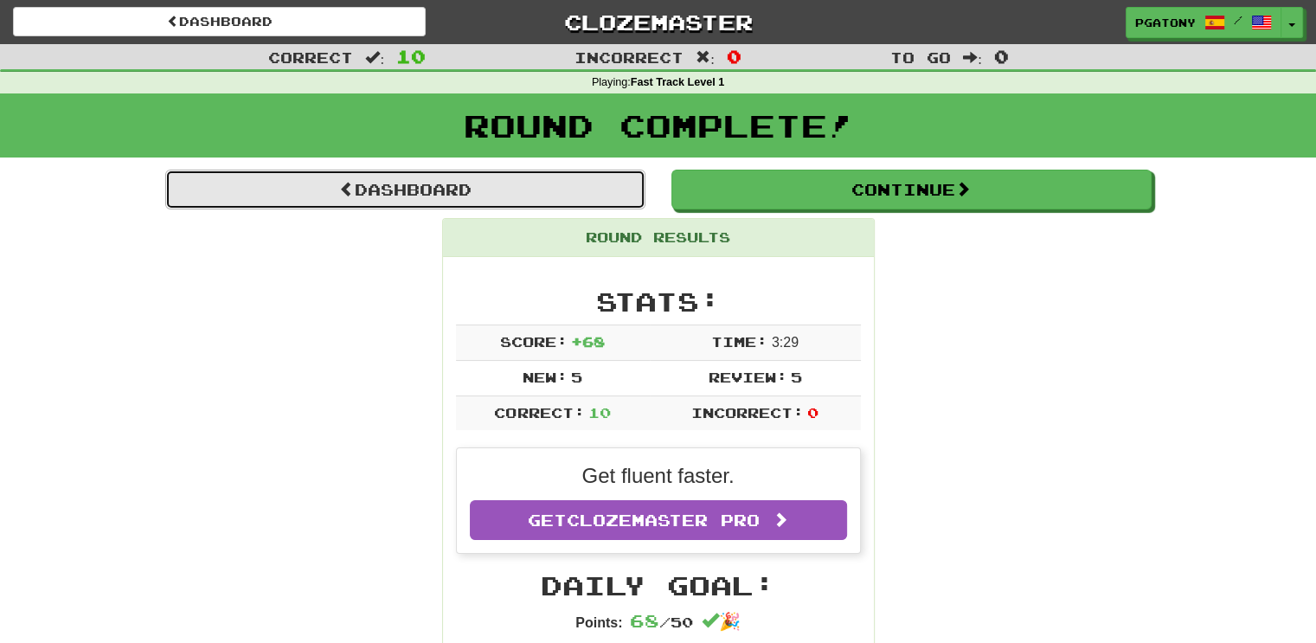
click at [453, 189] on link "Dashboard" at bounding box center [405, 190] width 480 height 40
